Goal: Information Seeking & Learning: Learn about a topic

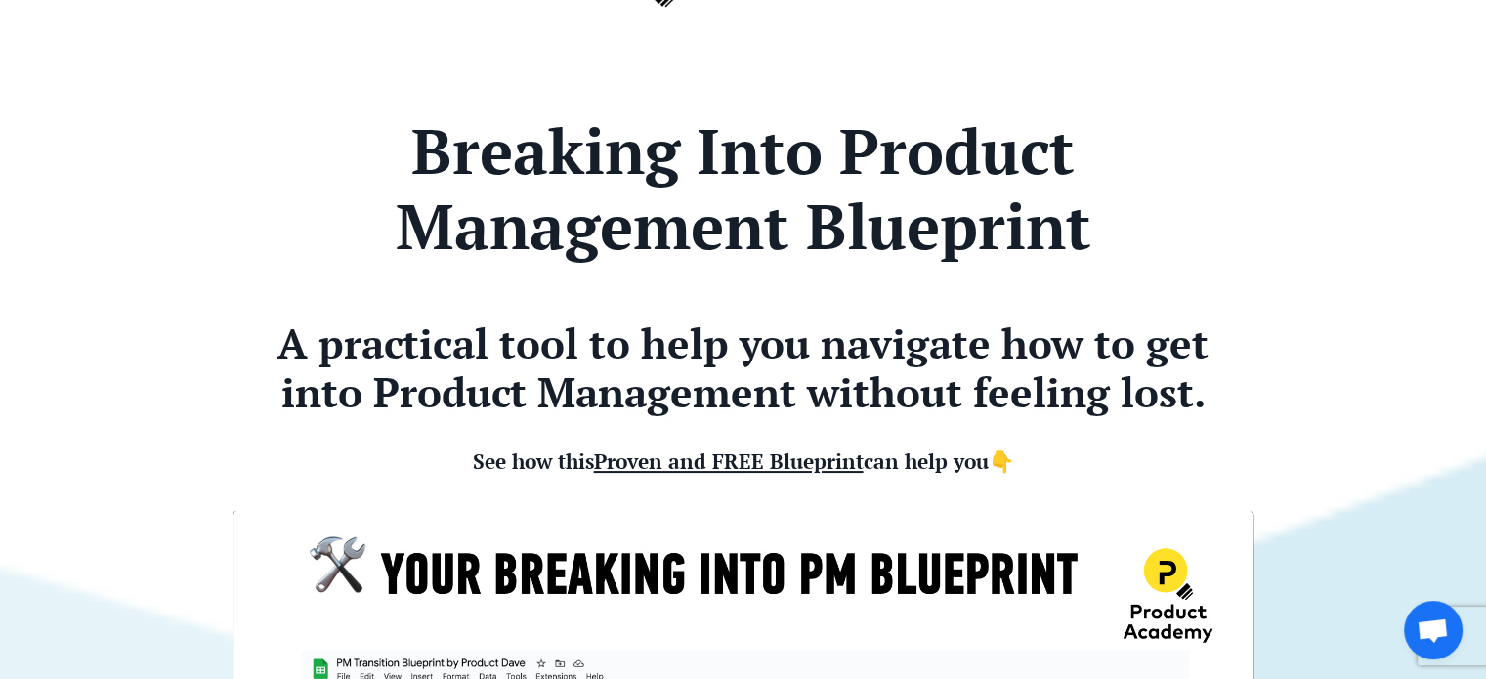
scroll to position [80, 0]
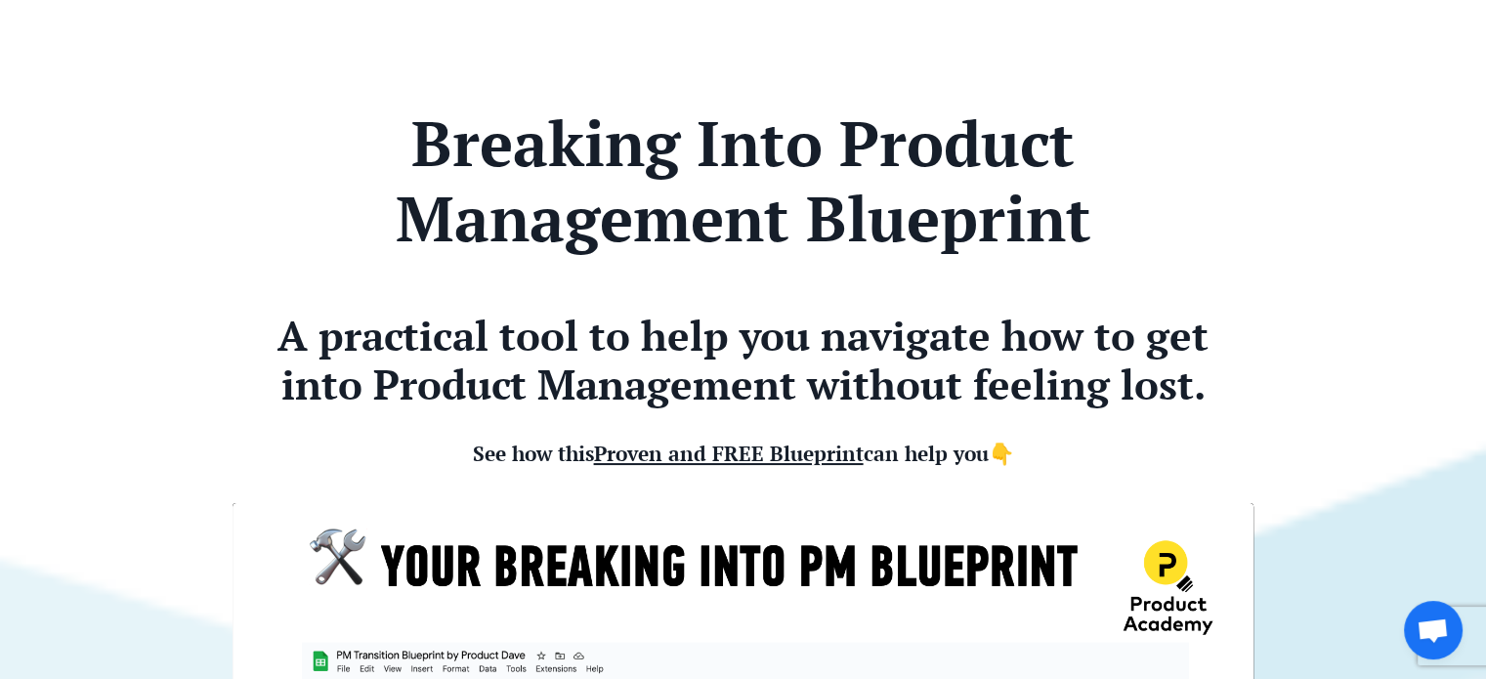
drag, startPoint x: 747, startPoint y: 452, endPoint x: 735, endPoint y: 456, distance: 12.7
click at [735, 456] on span "Proven and FREE Blueprint" at bounding box center [729, 453] width 270 height 27
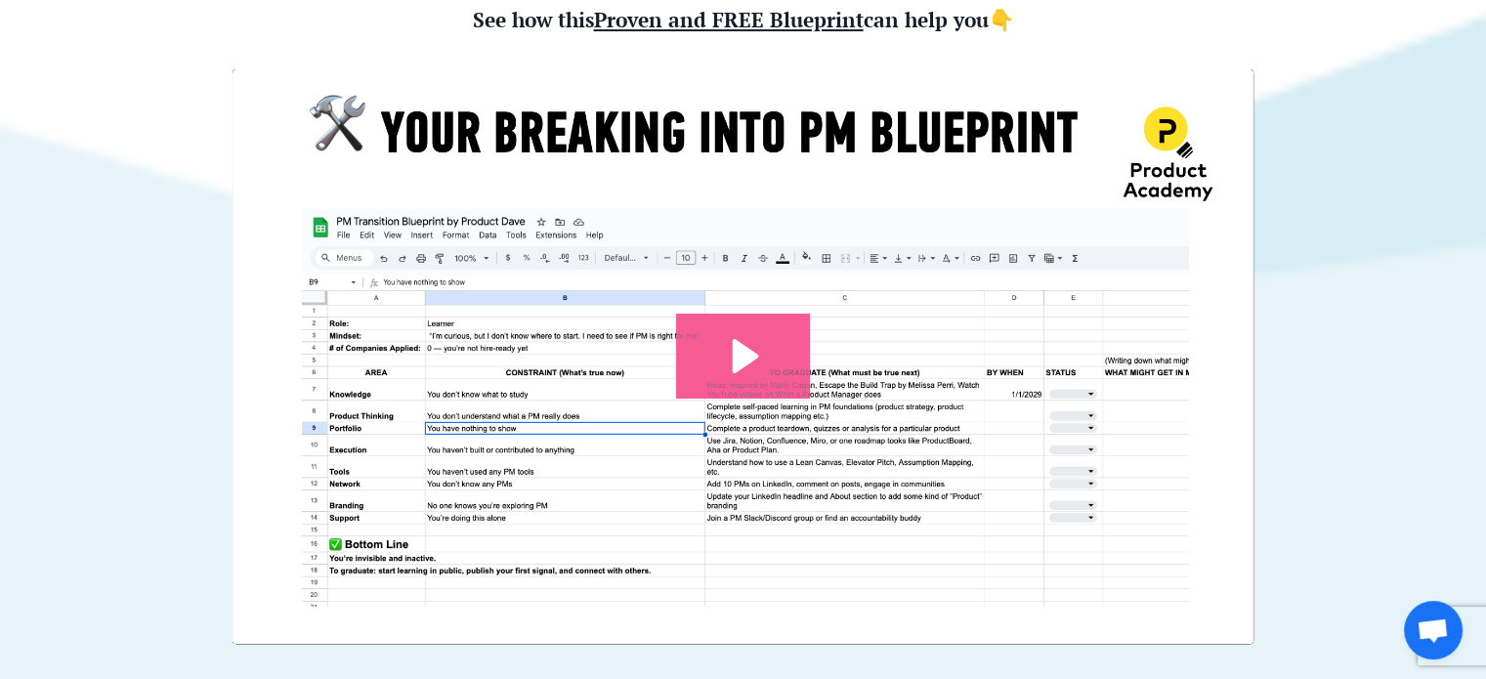
scroll to position [516, 0]
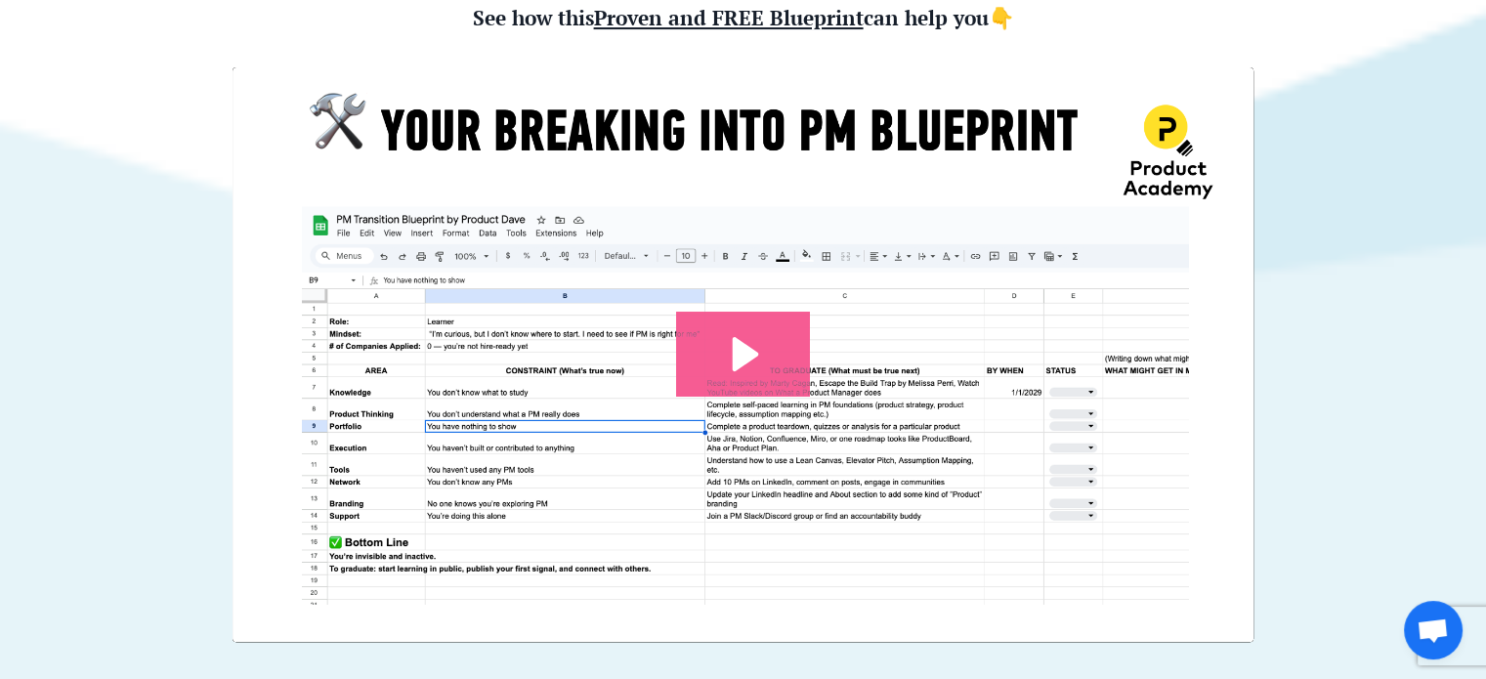
click at [752, 346] on icon "Play Video: file-uploads/sites/127338/video/7e45aa-001e-eb01-81e-76e7130611_Pro…" at bounding box center [742, 354] width 133 height 85
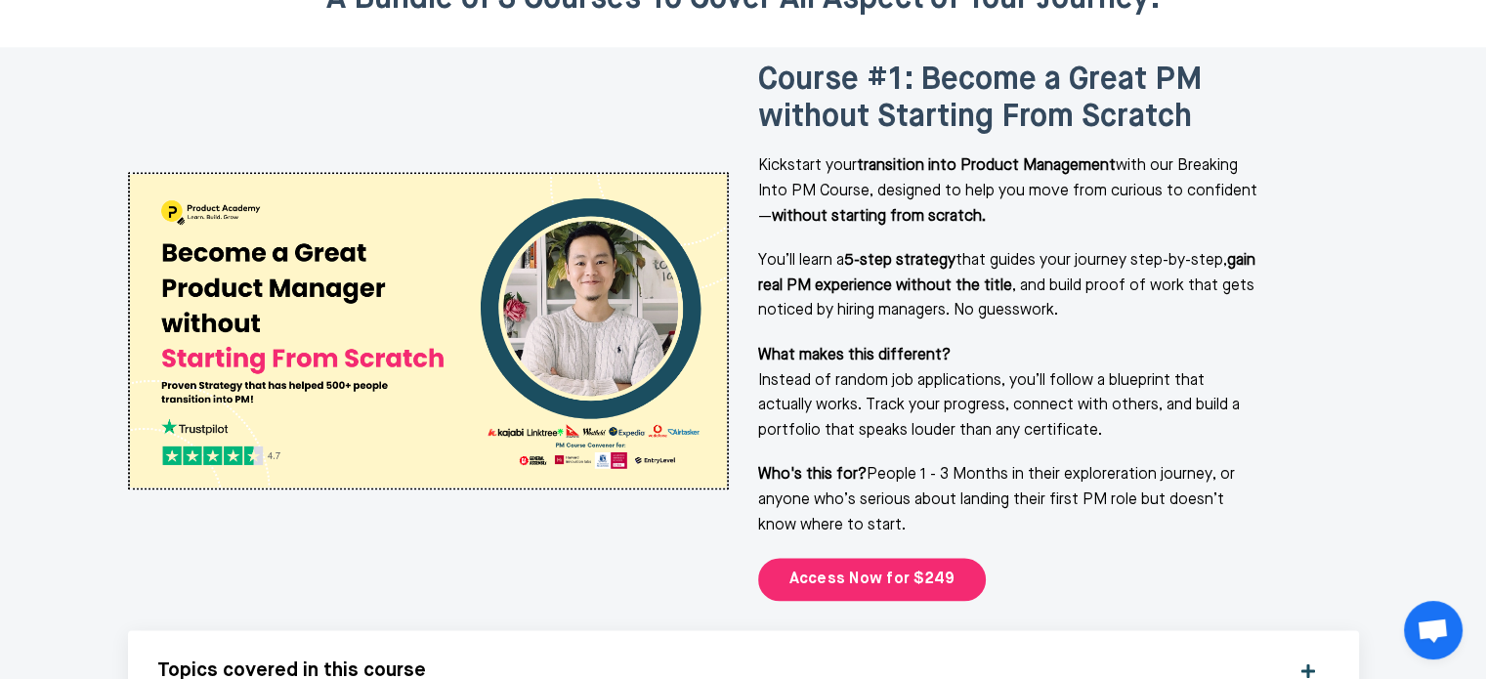
scroll to position [2334, 0]
